Goal: Information Seeking & Learning: Learn about a topic

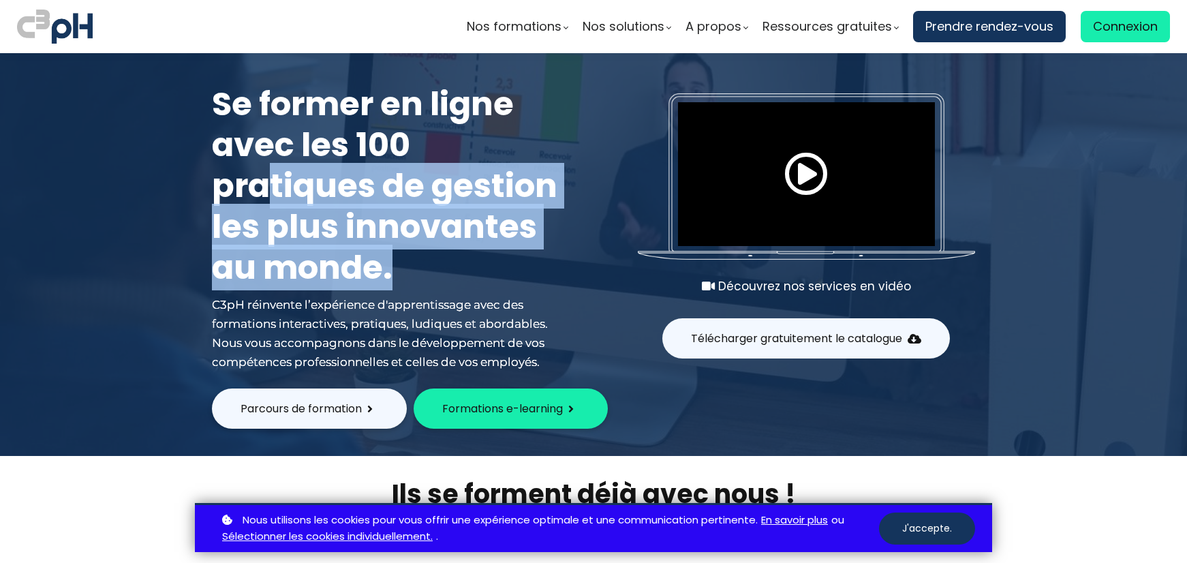
click at [463, 273] on h1 "Se former en ligne avec les 100 pratiques de gestion les plus innovantes au mon…" at bounding box center [389, 186] width 354 height 204
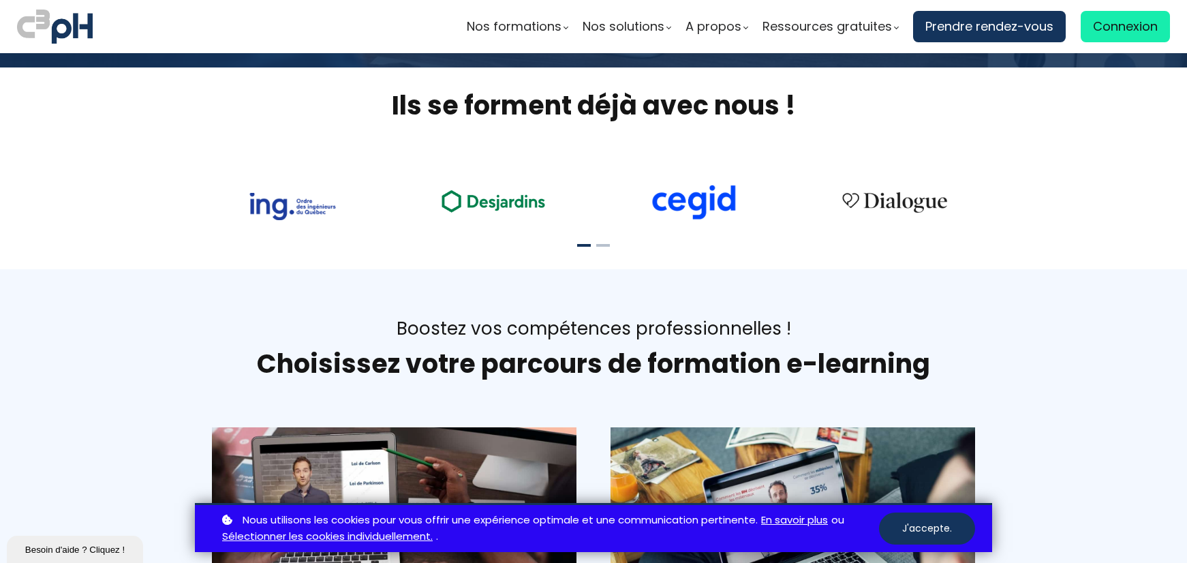
scroll to position [477, 0]
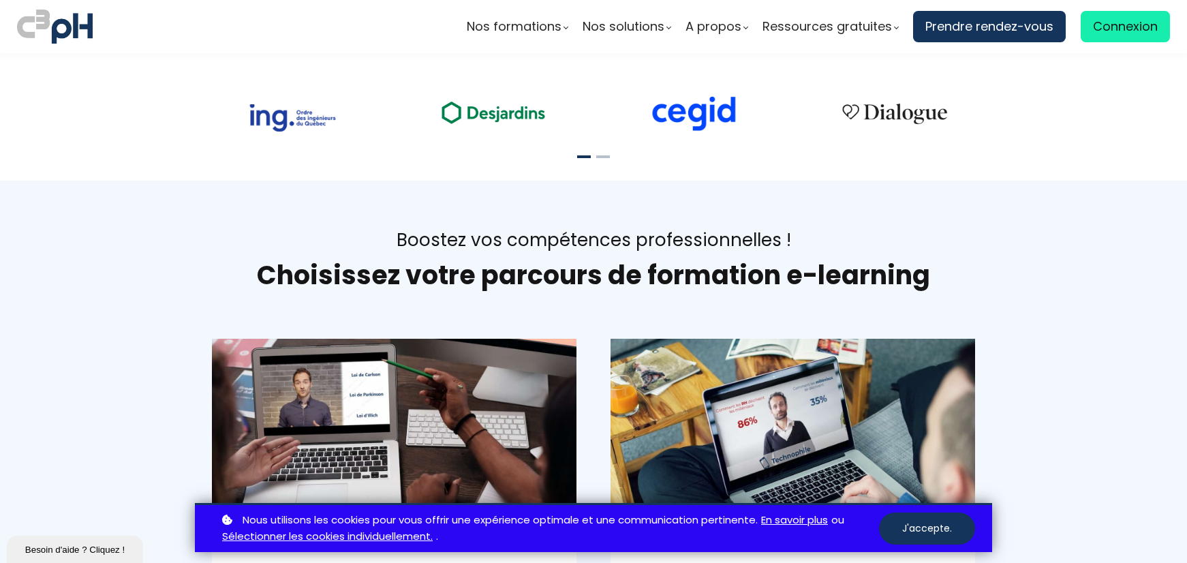
drag, startPoint x: 935, startPoint y: 522, endPoint x: 668, endPoint y: 313, distance: 338.2
click at [933, 522] on button "J'accepte." at bounding box center [927, 528] width 96 height 32
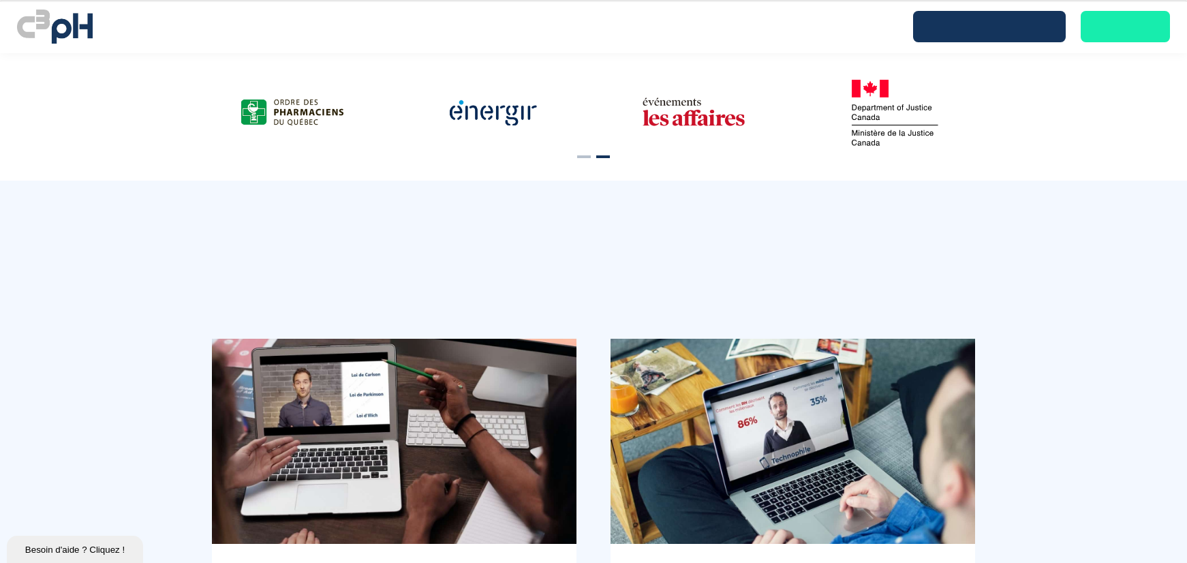
scroll to position [0, 0]
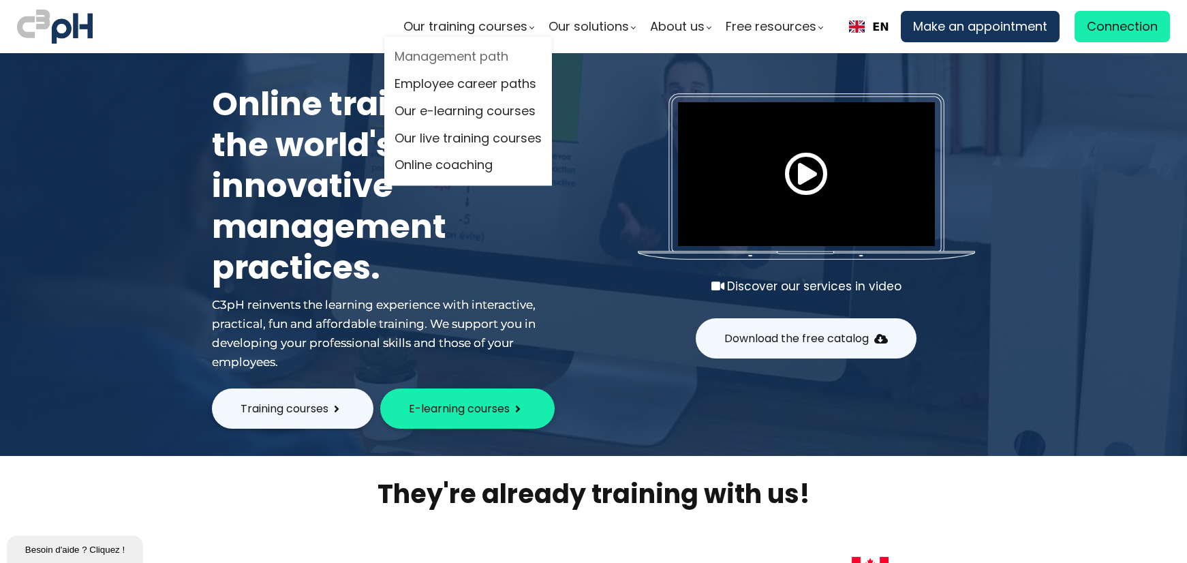
click at [466, 53] on link "Management path" at bounding box center [467, 57] width 147 height 20
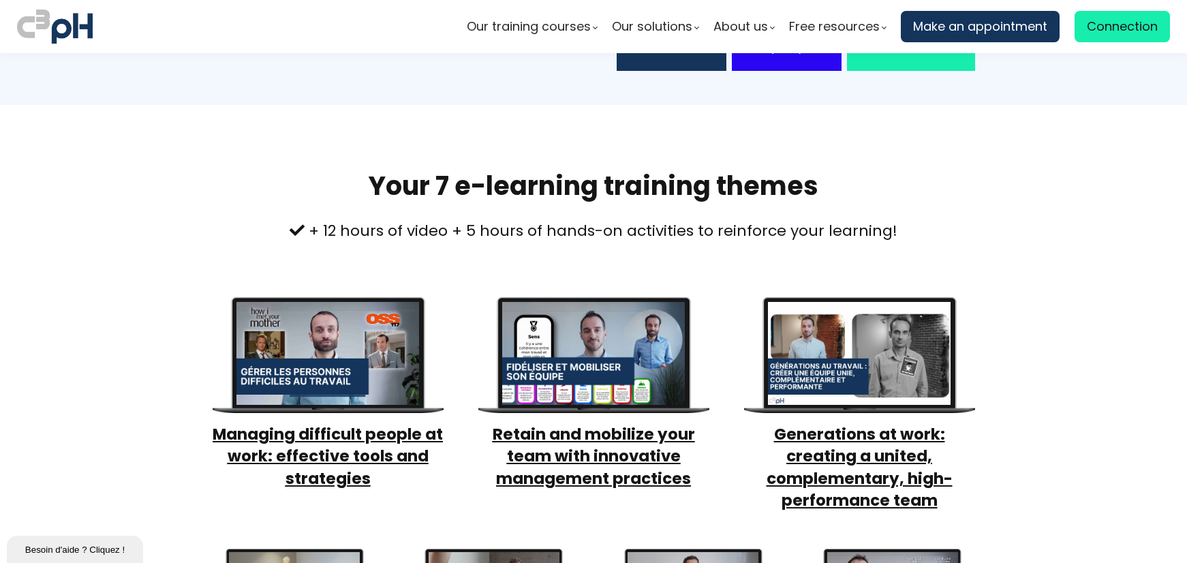
scroll to position [317, 0]
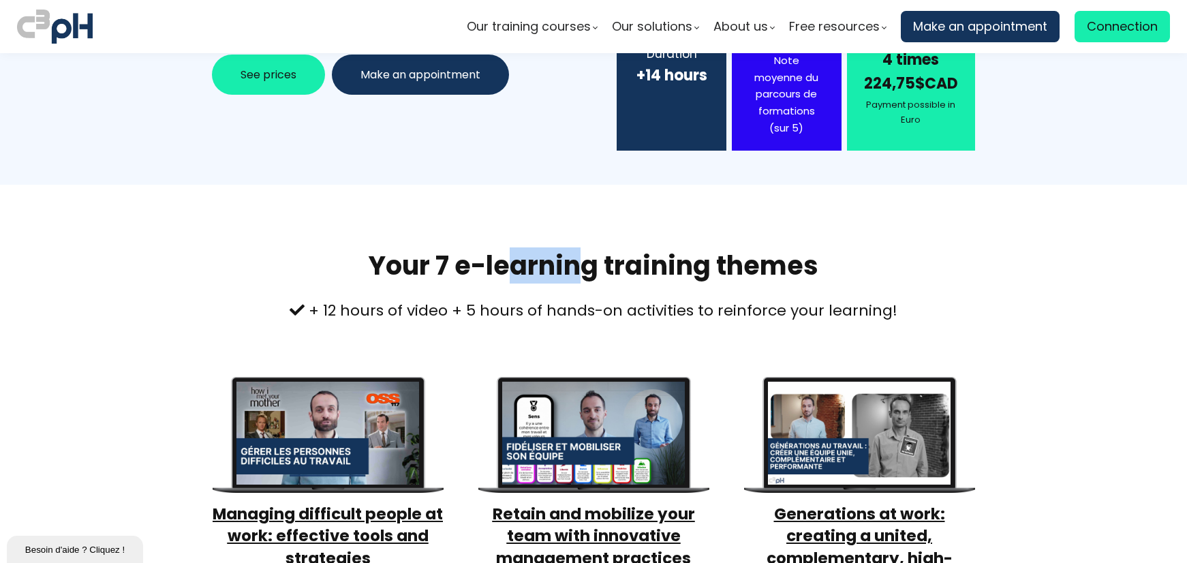
drag, startPoint x: 582, startPoint y: 251, endPoint x: 495, endPoint y: 259, distance: 87.6
click at [498, 258] on h1 "Your 7 e-learning training themes" at bounding box center [593, 265] width 763 height 33
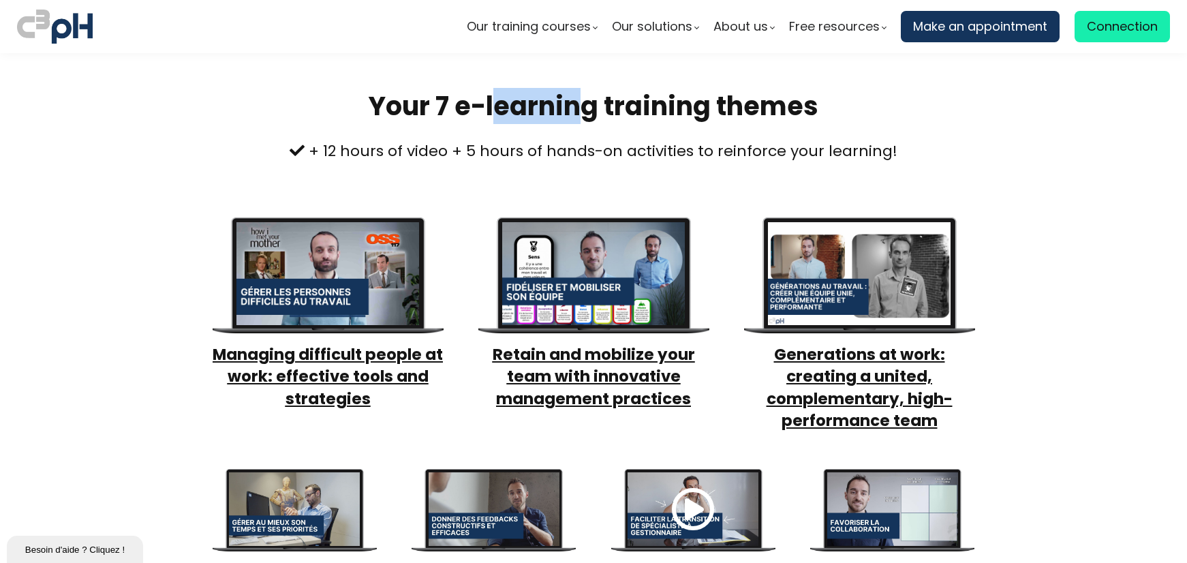
scroll to position [0, 0]
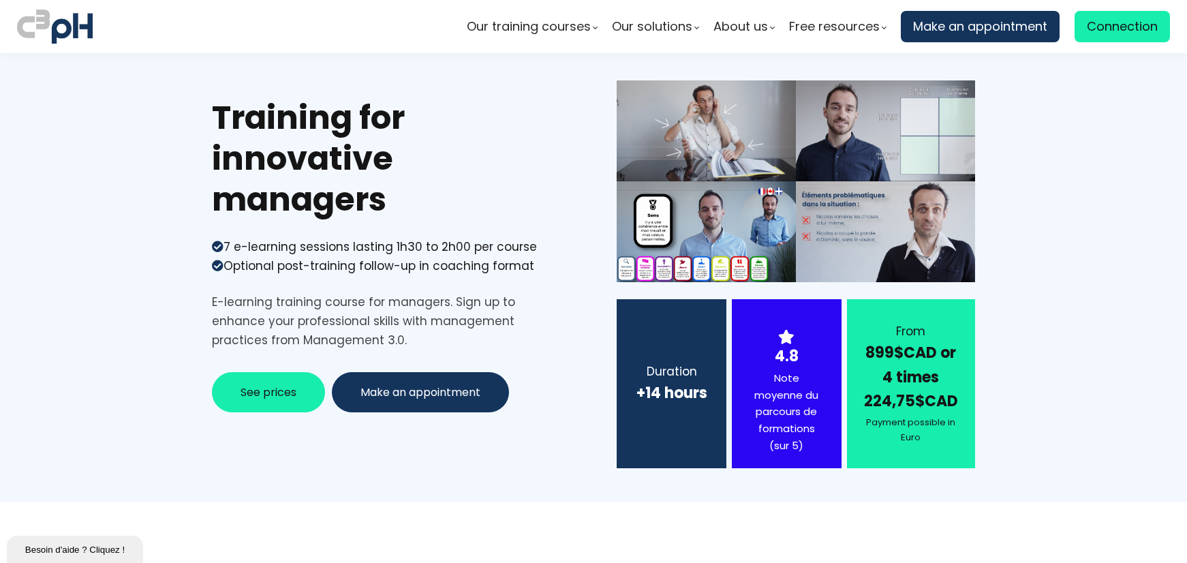
click at [270, 390] on span "See prices" at bounding box center [268, 392] width 56 height 17
